Goal: Find specific page/section: Find specific page/section

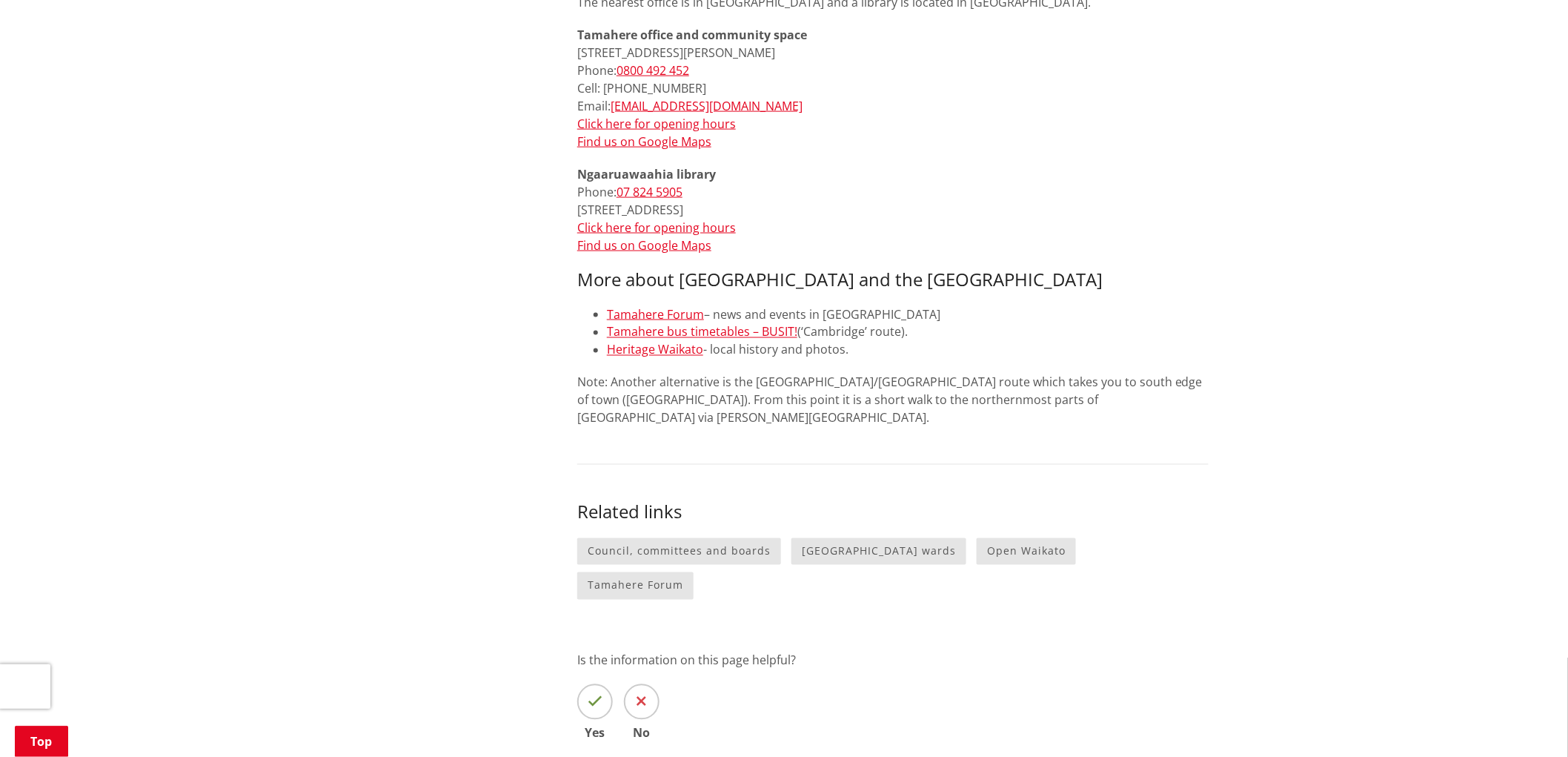
scroll to position [658, 0]
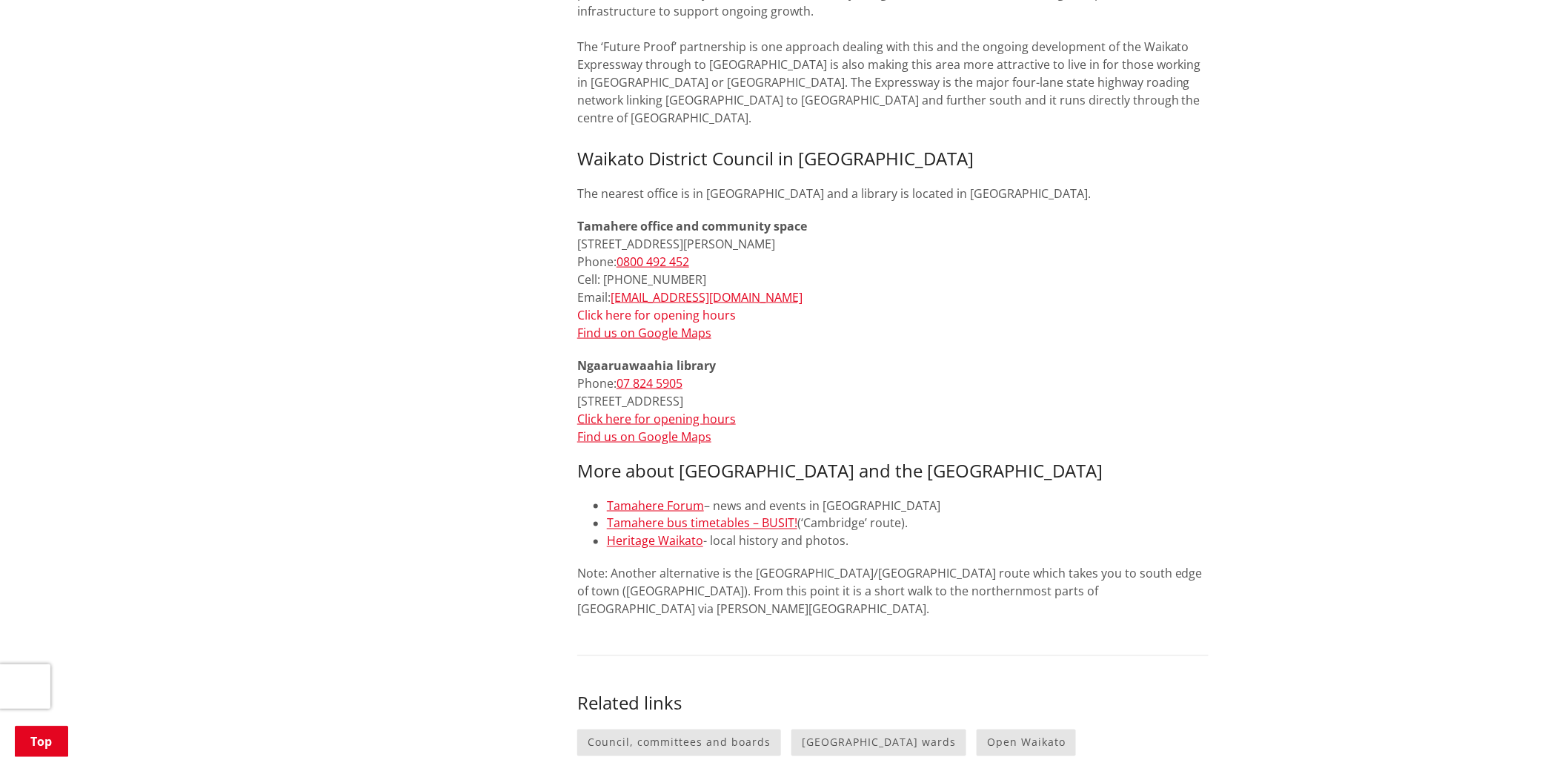
click at [698, 307] on link "Click here for opening hours" at bounding box center [656, 314] width 159 height 16
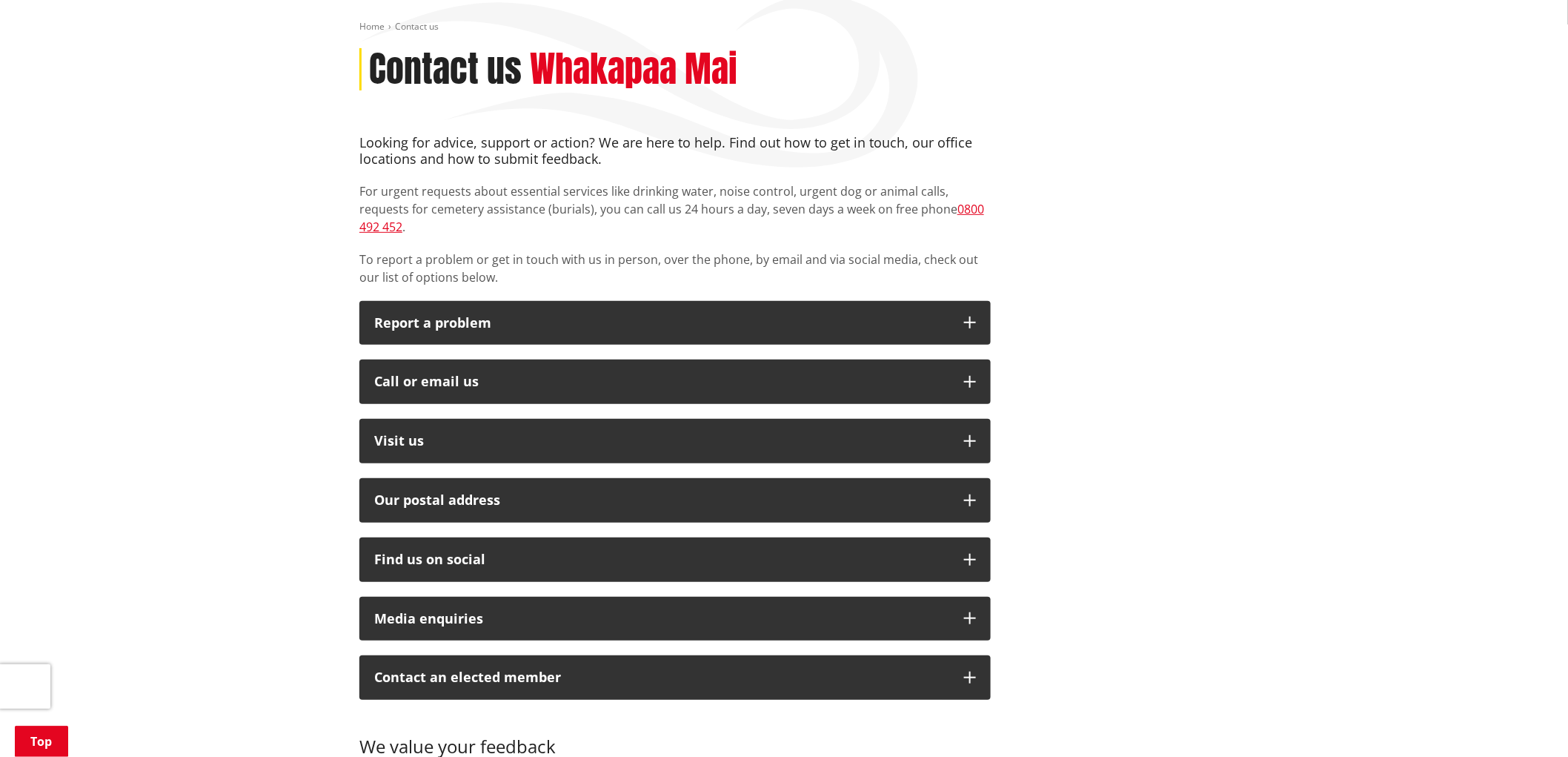
scroll to position [247, 0]
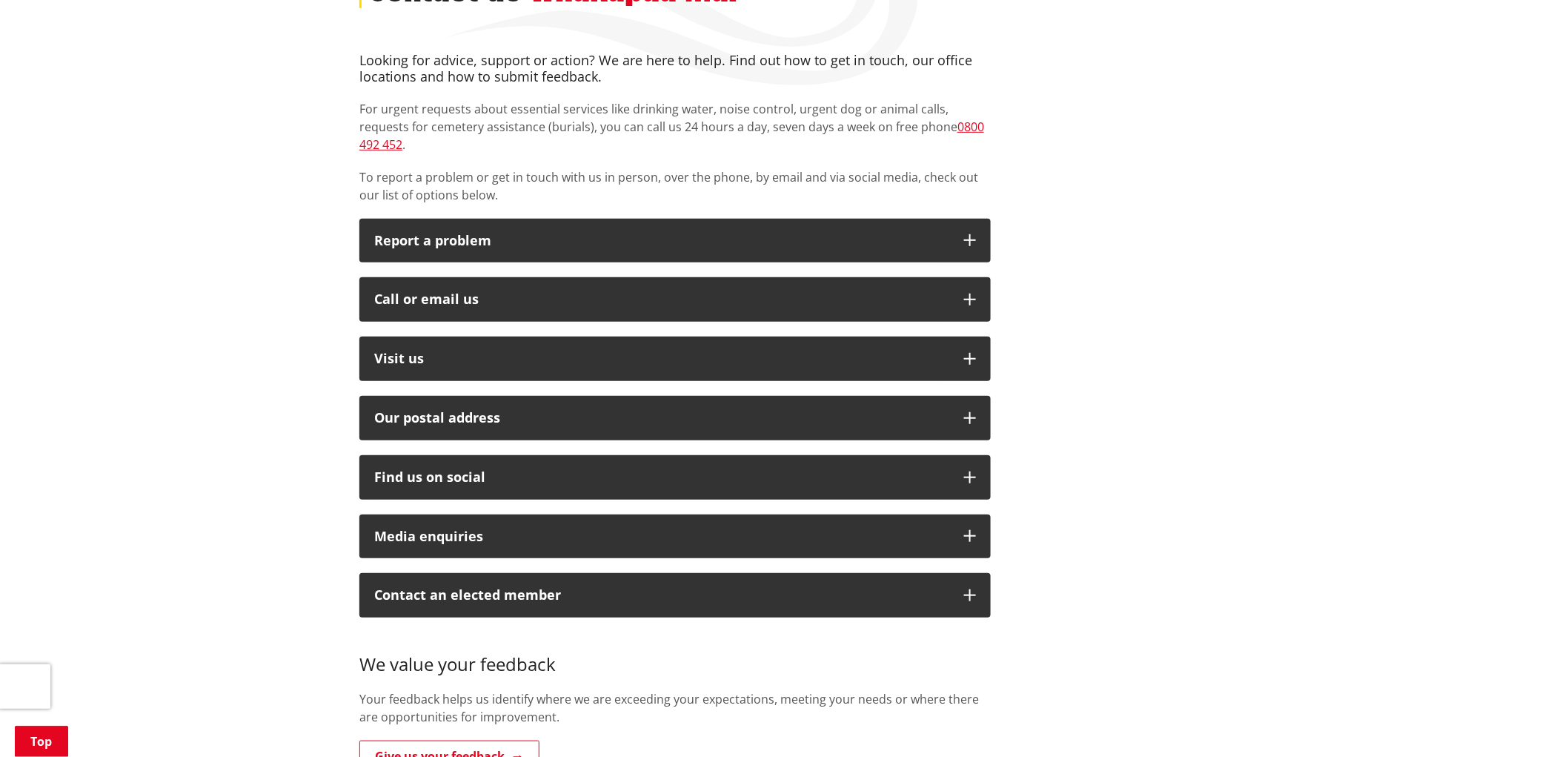
click at [467, 257] on div "Looking for advice, support or action? We are here to help. Find out how to get…" at bounding box center [675, 420] width 654 height 735
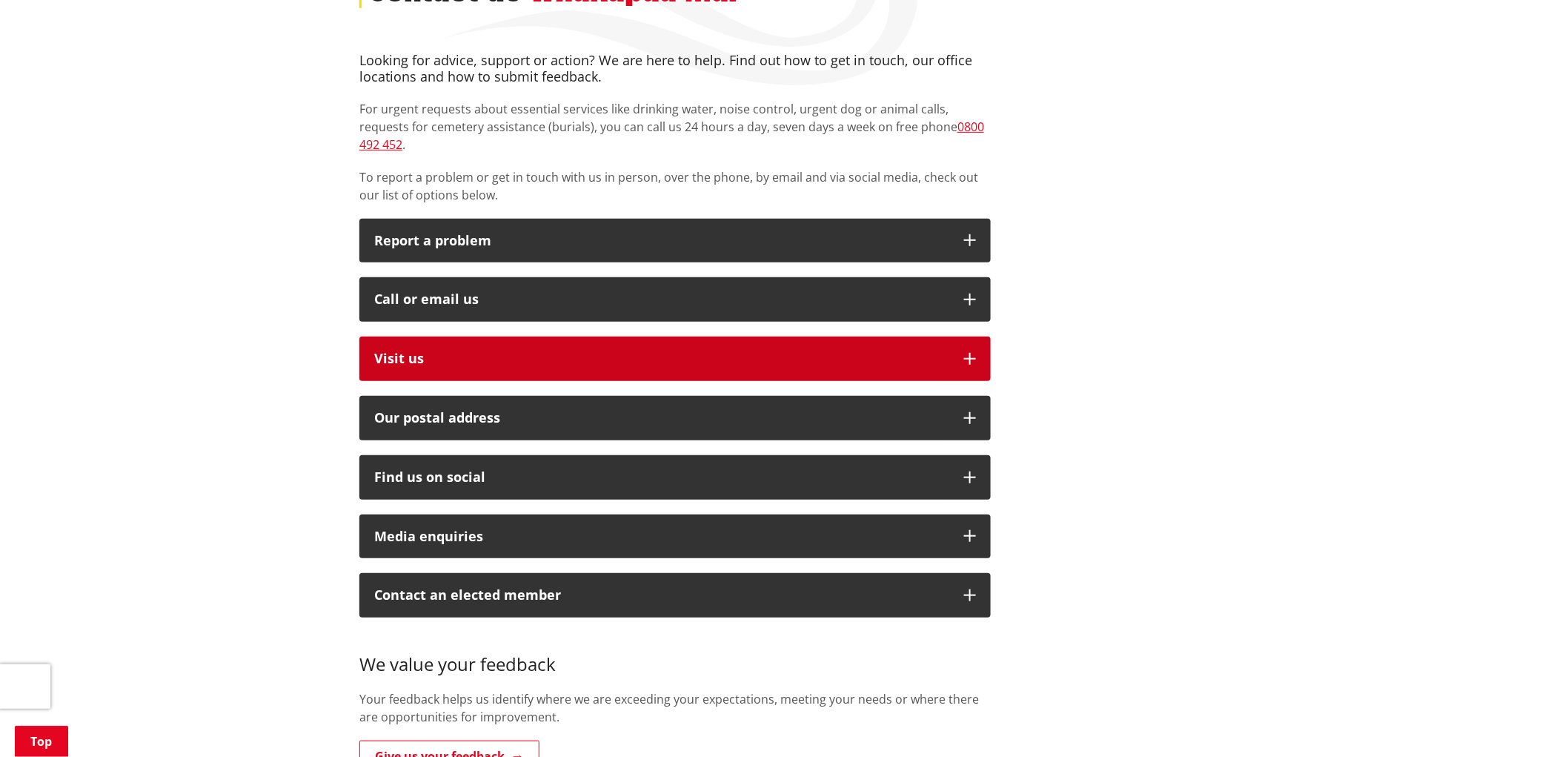
click at [447, 351] on p "Visit us" at bounding box center [662, 358] width 575 height 15
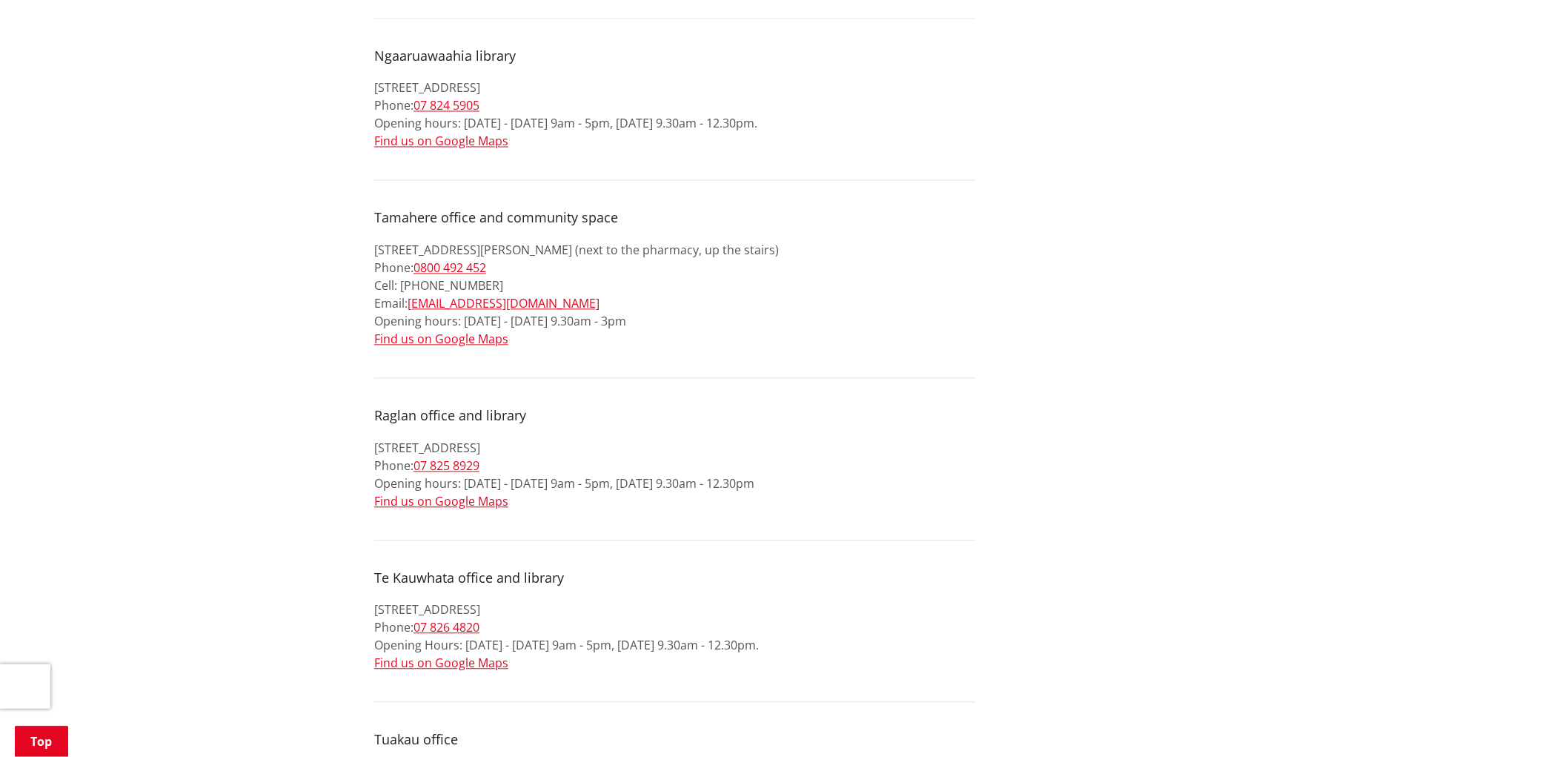
scroll to position [1153, 0]
